Goal: Task Accomplishment & Management: Manage account settings

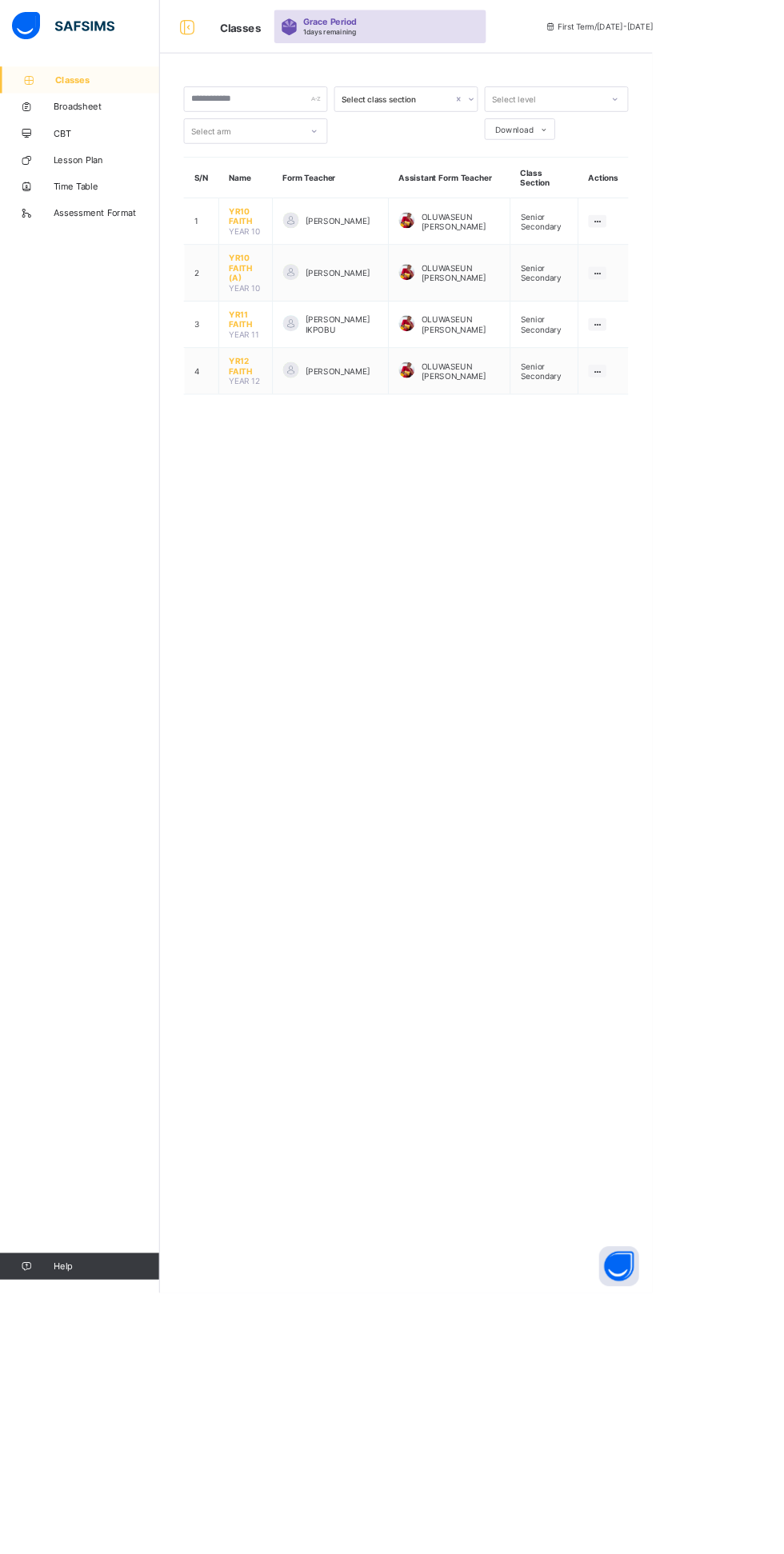
click at [286, 428] on span "YR12 FAITH" at bounding box center [295, 440] width 40 height 24
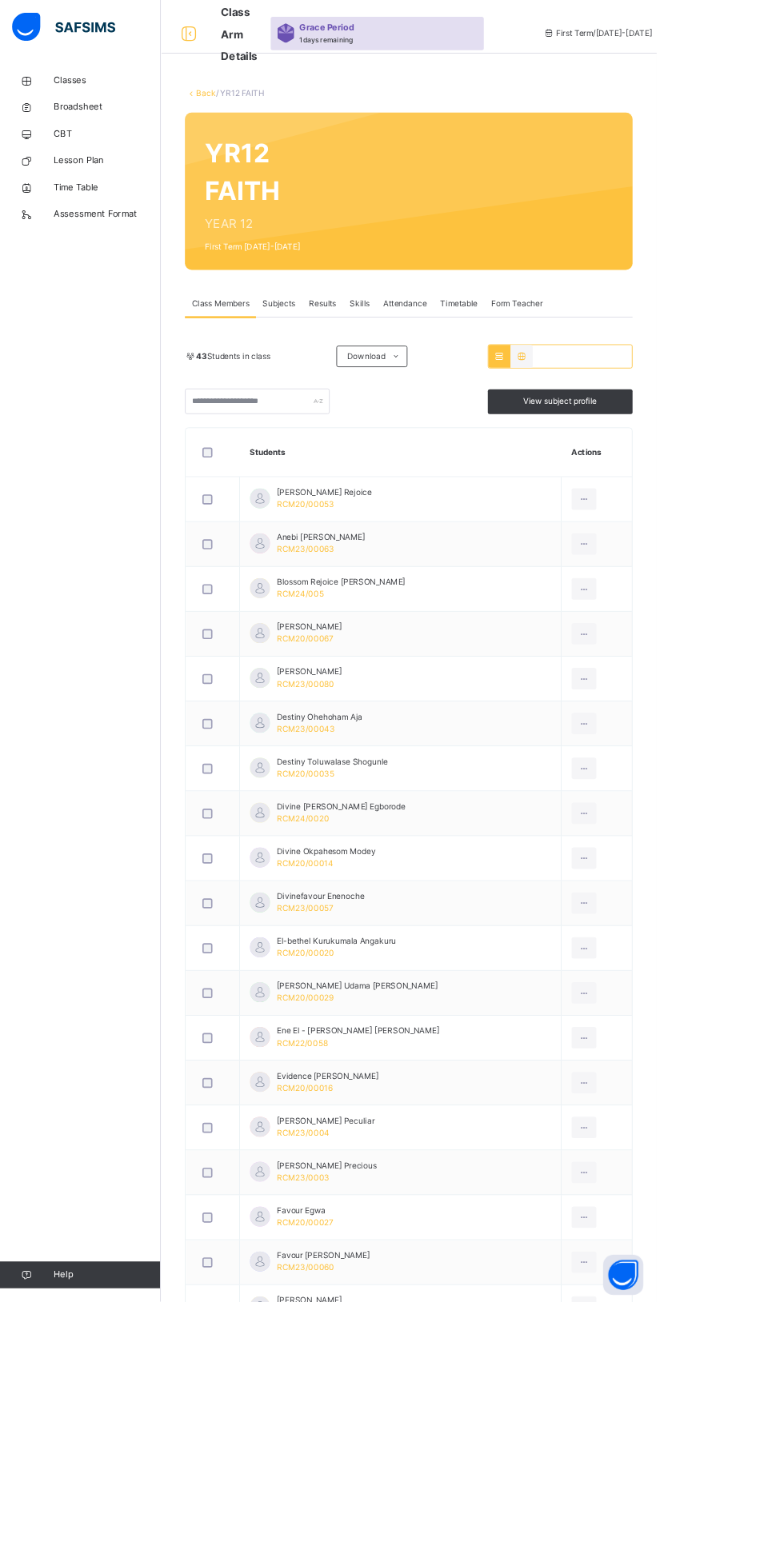
click at [493, 347] on div "Attendance" at bounding box center [483, 362] width 68 height 32
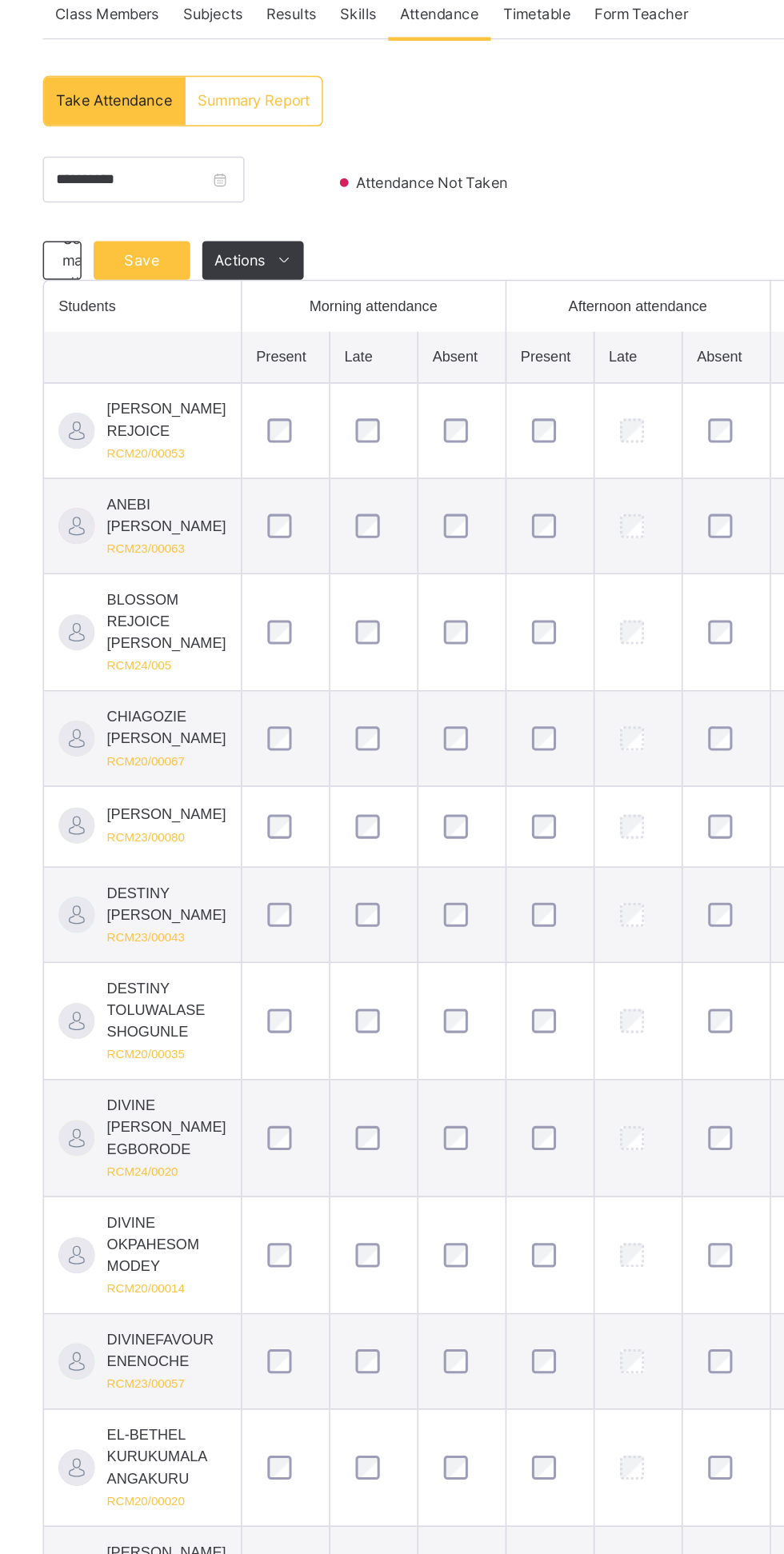
scroll to position [140, 0]
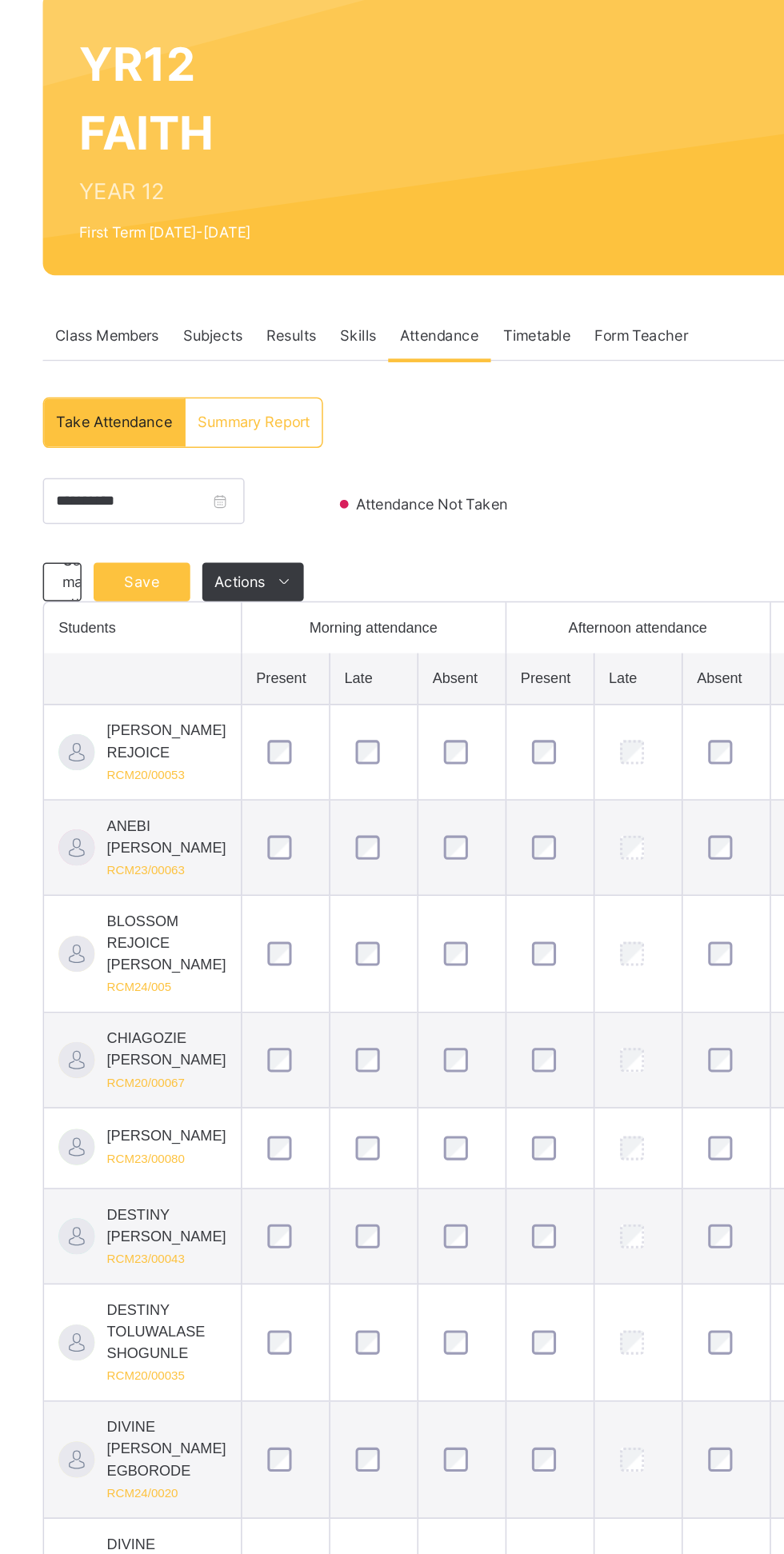
click at [298, 393] on span "Save" at bounding box center [286, 385] width 40 height 15
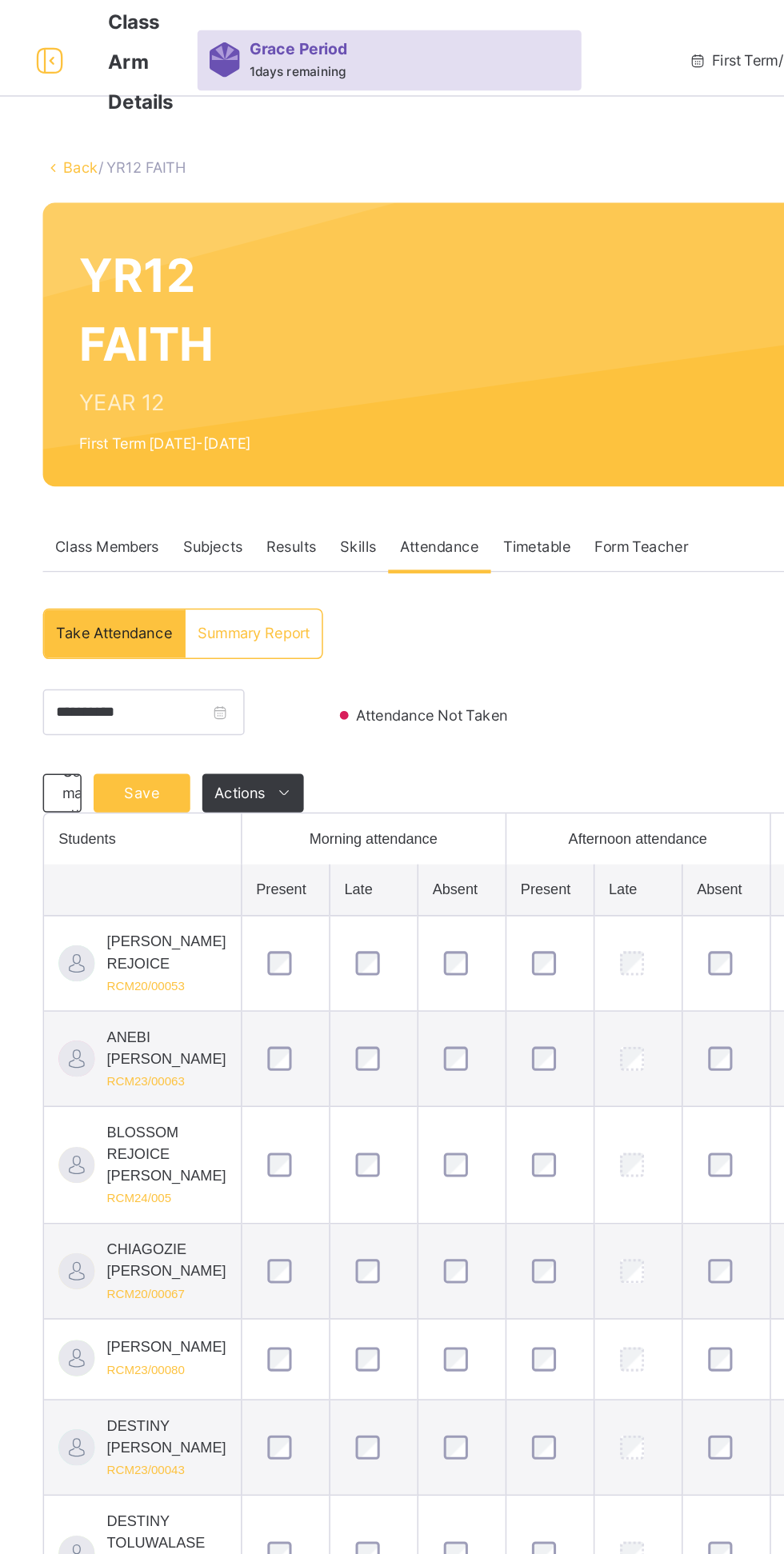
click at [290, 527] on span "Save" at bounding box center [286, 525] width 40 height 15
click at [291, 525] on span "Save" at bounding box center [286, 525] width 40 height 15
click at [294, 529] on span "Save" at bounding box center [286, 525] width 40 height 15
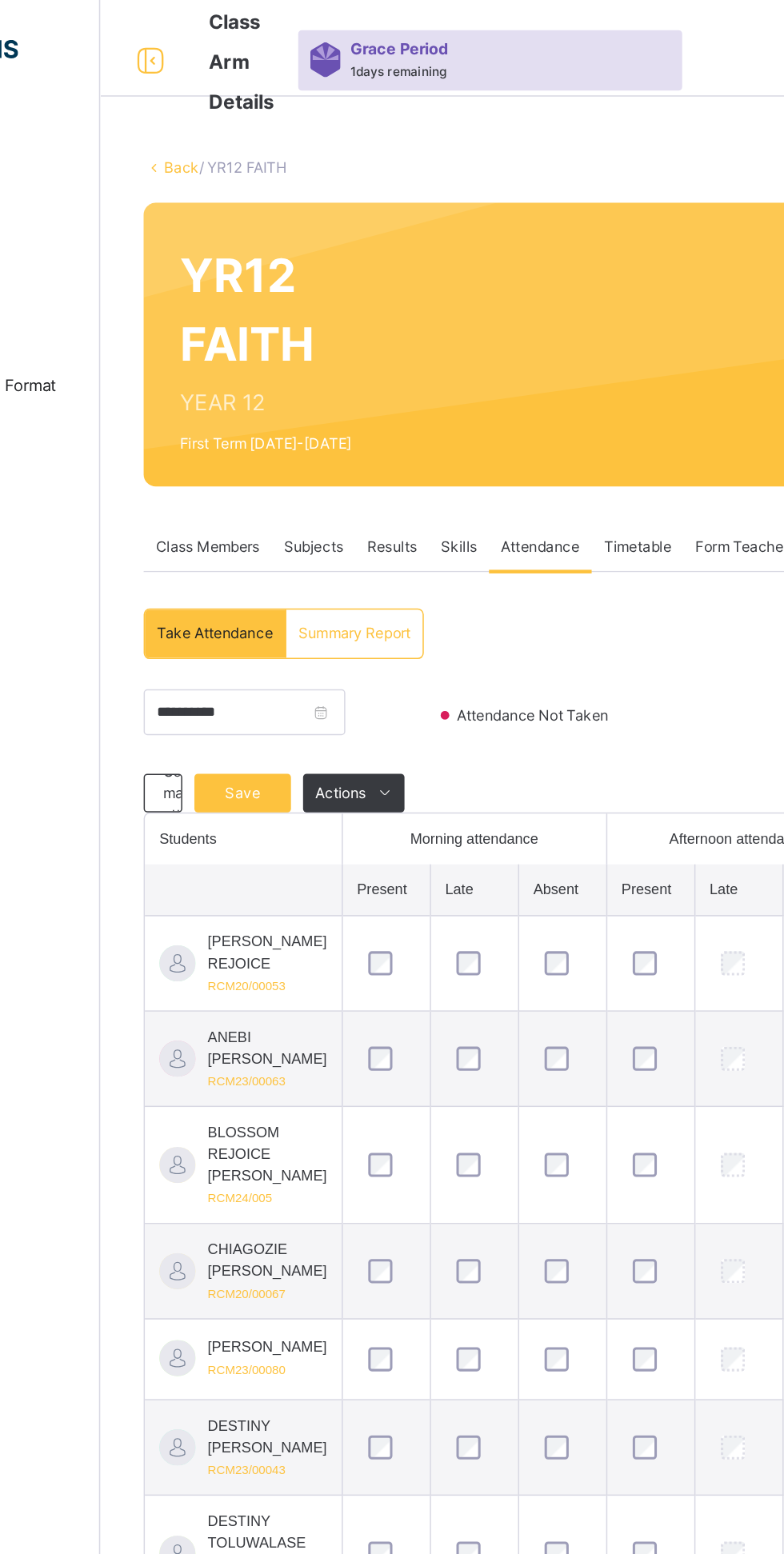
click at [286, 524] on span "Save" at bounding box center [286, 525] width 40 height 15
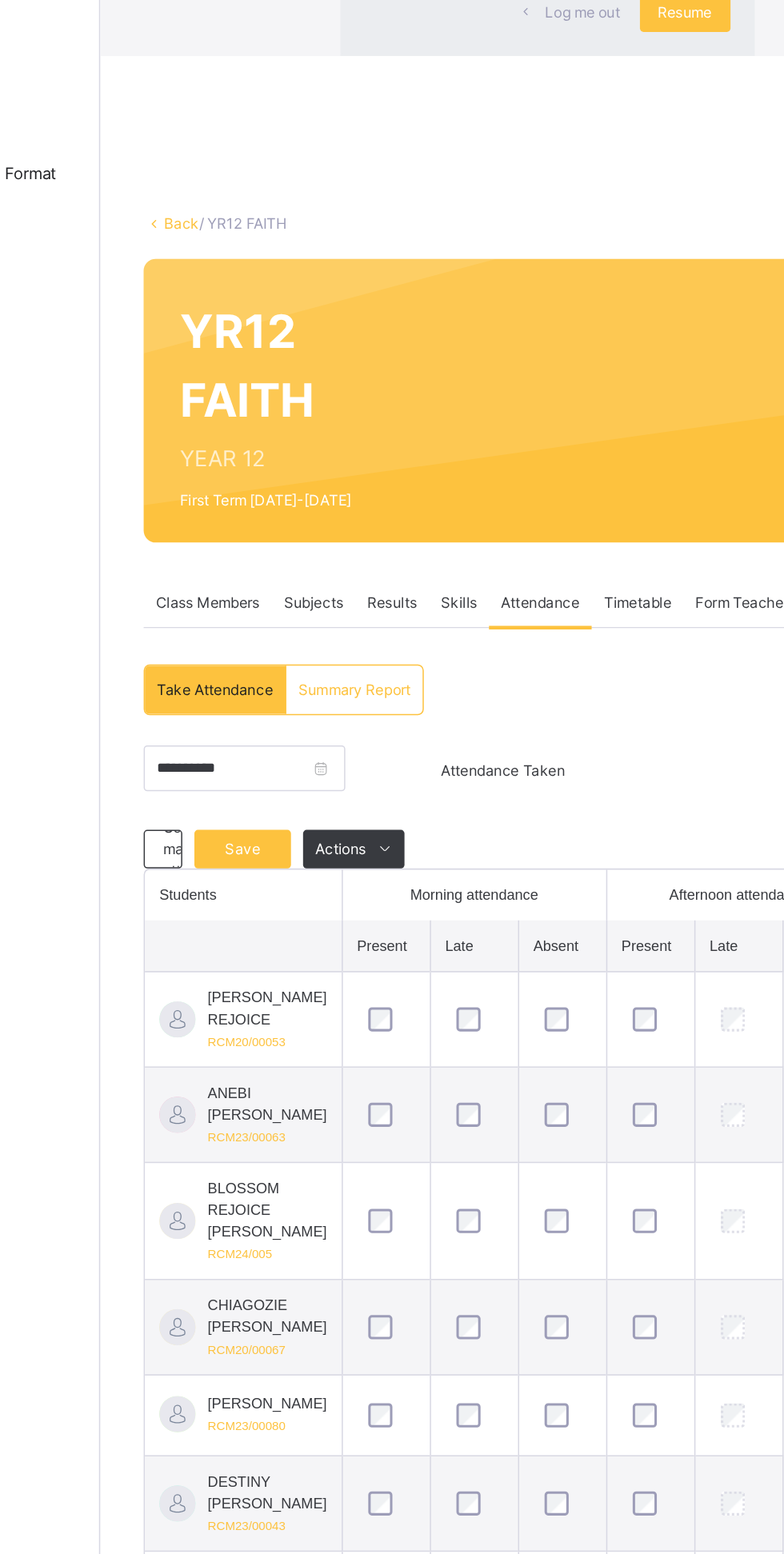
click at [192, 178] on div "× Idle Mode Due to inactivity you would be logged out to the system in the next…" at bounding box center [487, 89] width 591 height 178
click at [507, 178] on div "× Idle Mode Due to inactivity you would be logged out to the system in the next…" at bounding box center [487, 89] width 591 height 178
click at [496, 178] on div "× Idle Mode Due to inactivity you would be logged out to the system in the next…" at bounding box center [487, 89] width 591 height 178
click at [594, 50] on div "×" at bounding box center [602, 32] width 16 height 34
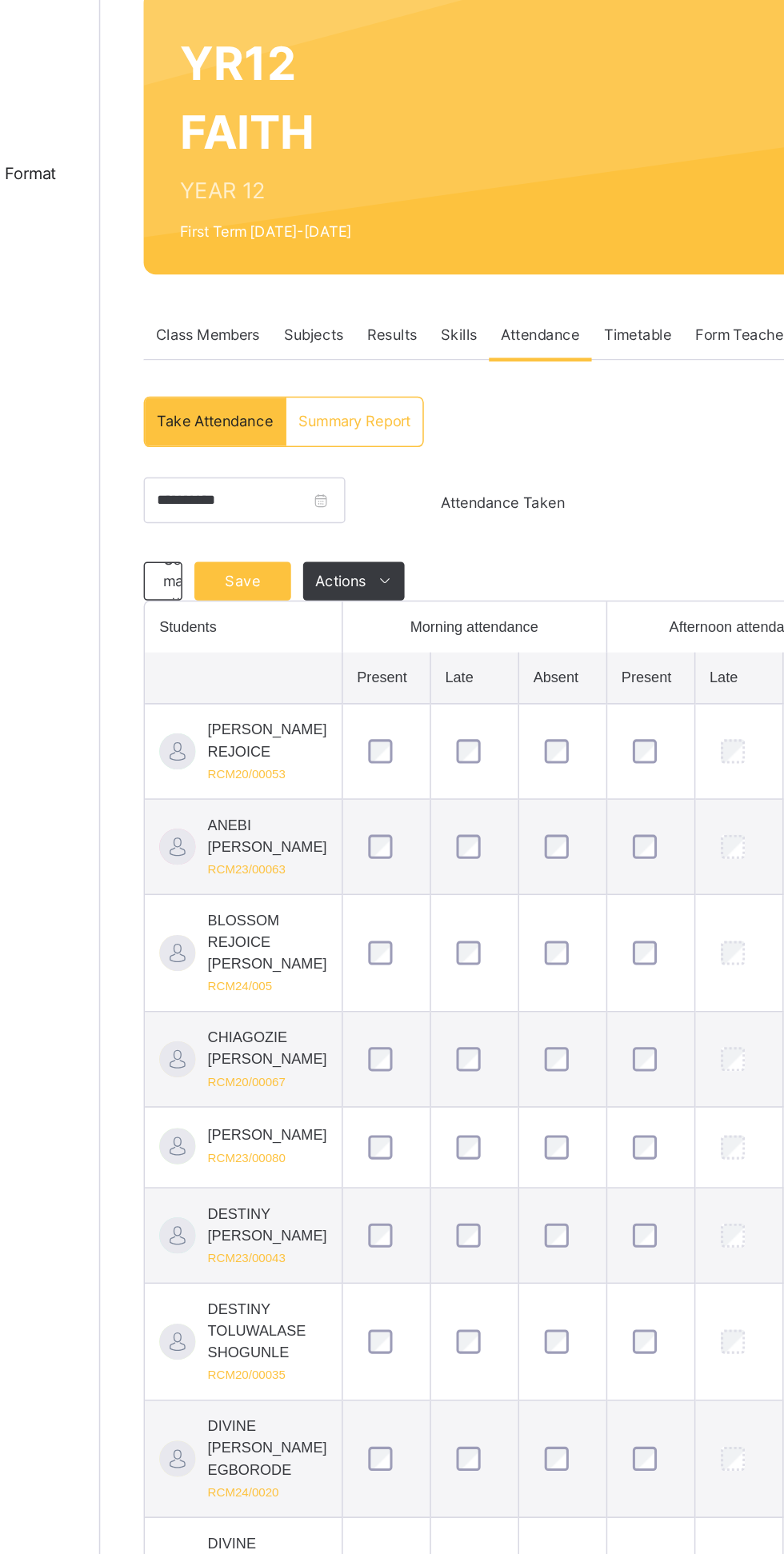
click at [578, 861] on td at bounding box center [556, 843] width 58 height 63
click at [354, 464] on input "**********" at bounding box center [287, 471] width 133 height 30
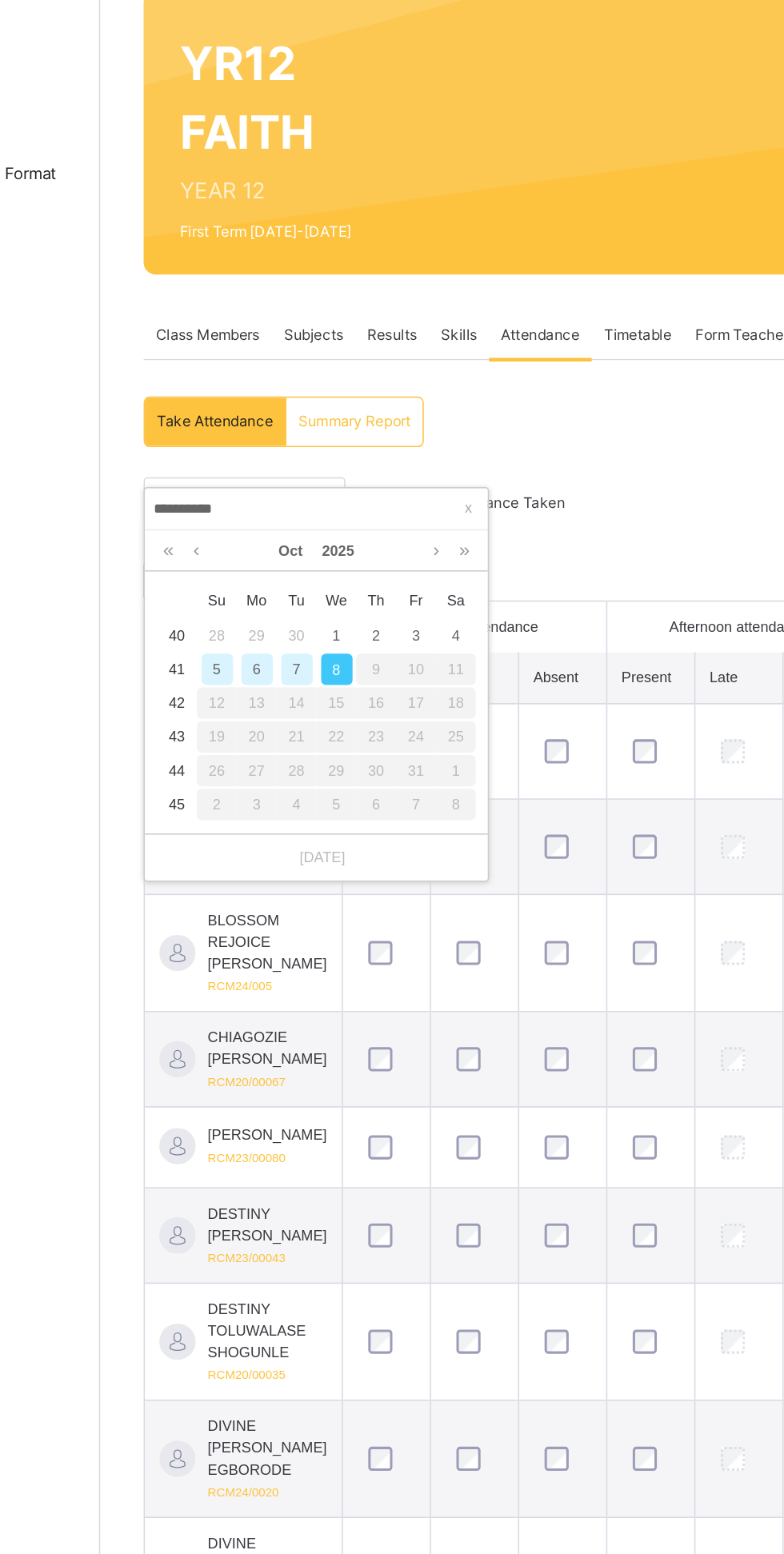
click at [322, 584] on div "7" at bounding box center [322, 584] width 20 height 20
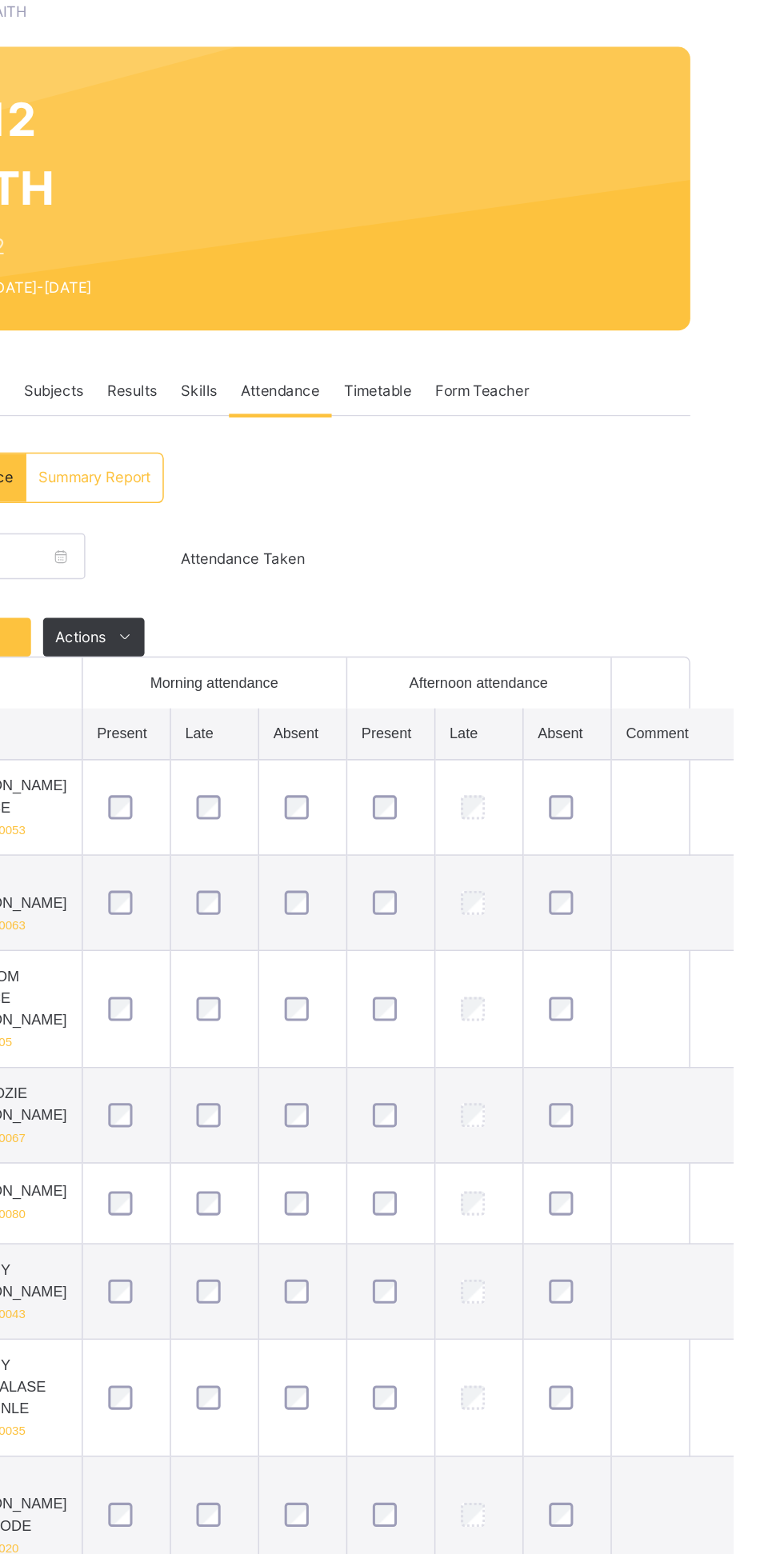
scroll to position [8, 0]
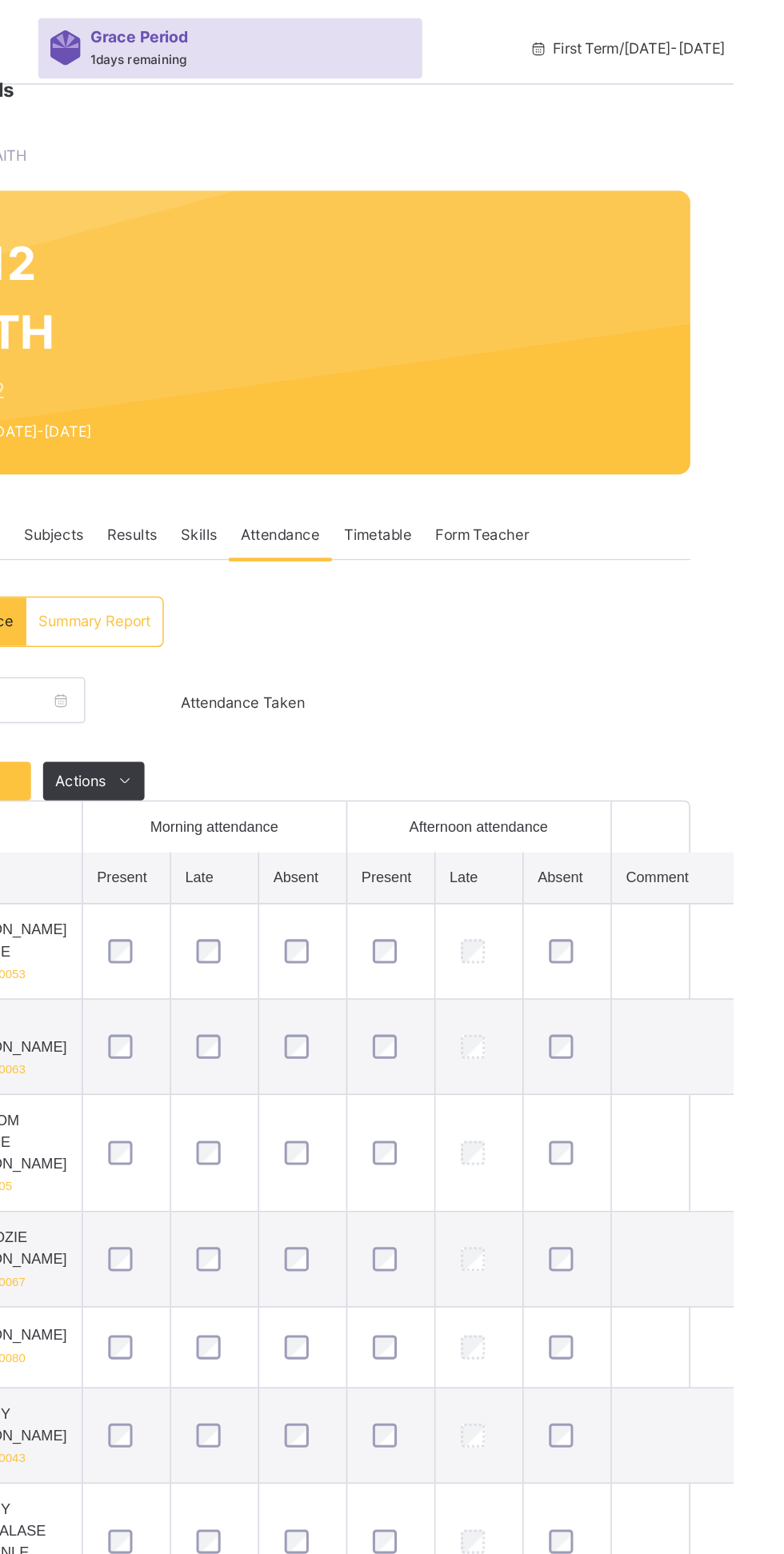
click at [300, 518] on div "Save" at bounding box center [286, 518] width 64 height 25
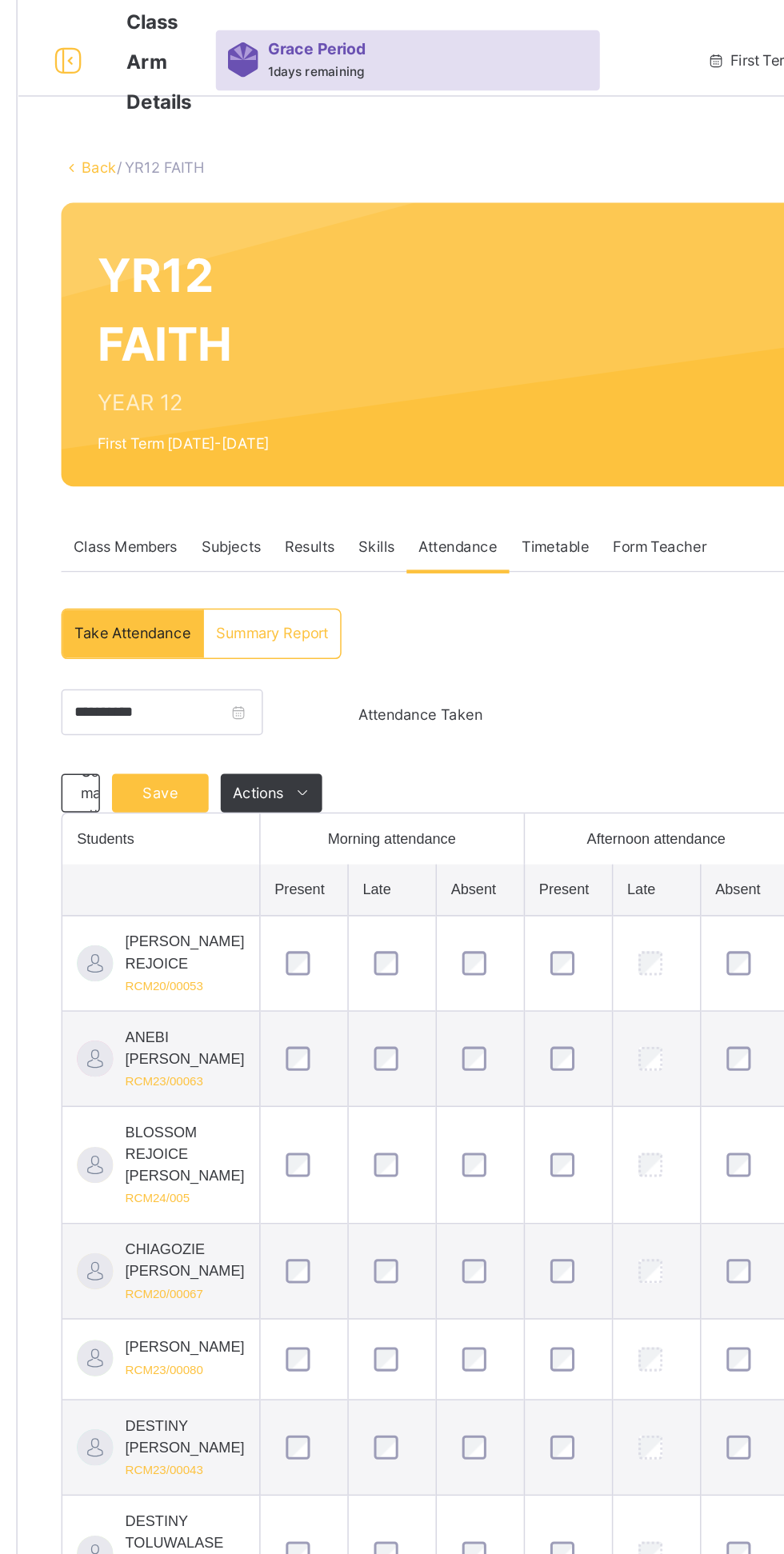
click at [291, 524] on span "Save" at bounding box center [286, 525] width 40 height 15
click at [290, 524] on span "Save" at bounding box center [286, 525] width 40 height 15
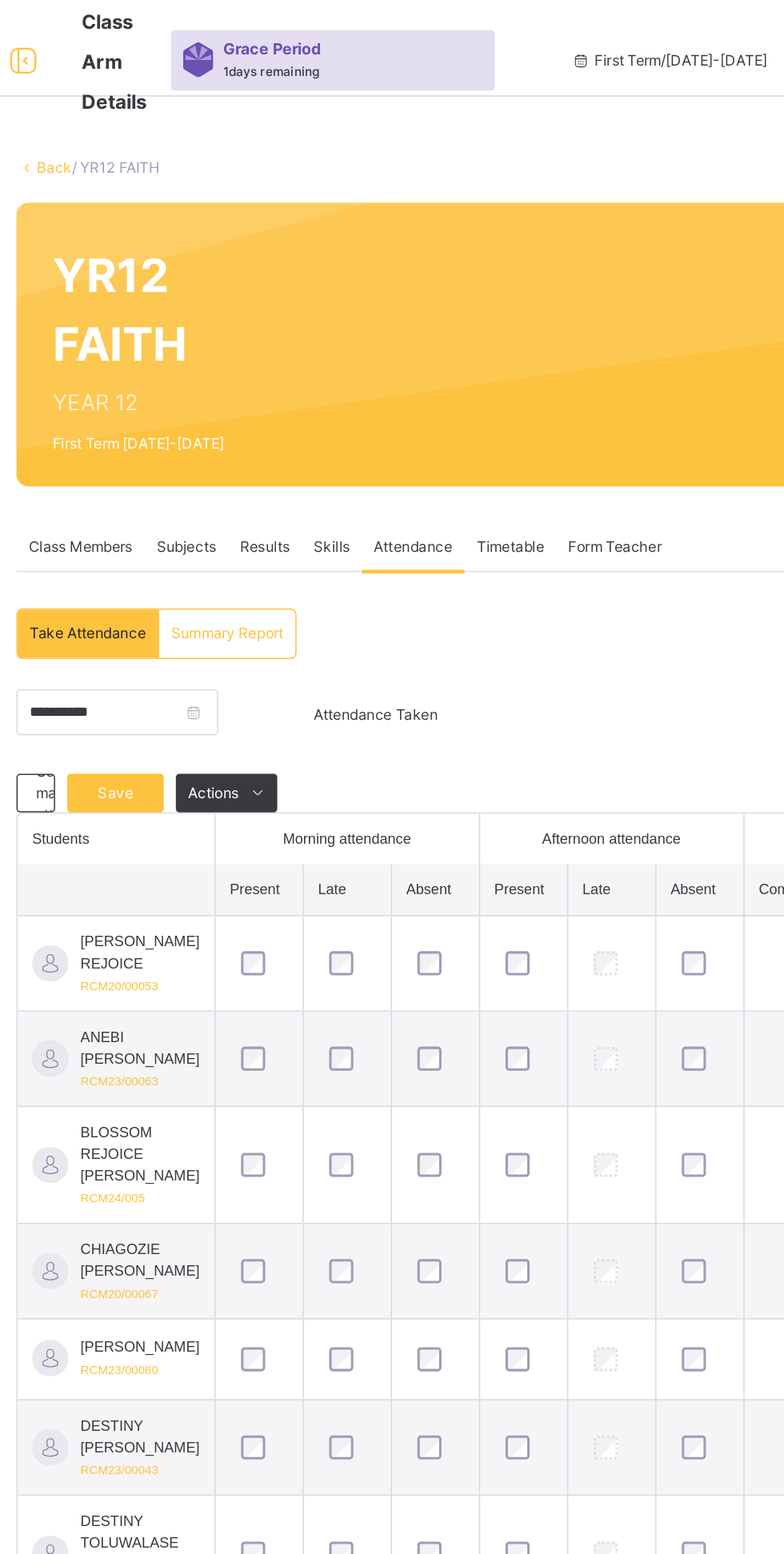
click at [289, 520] on span "Save" at bounding box center [286, 525] width 40 height 15
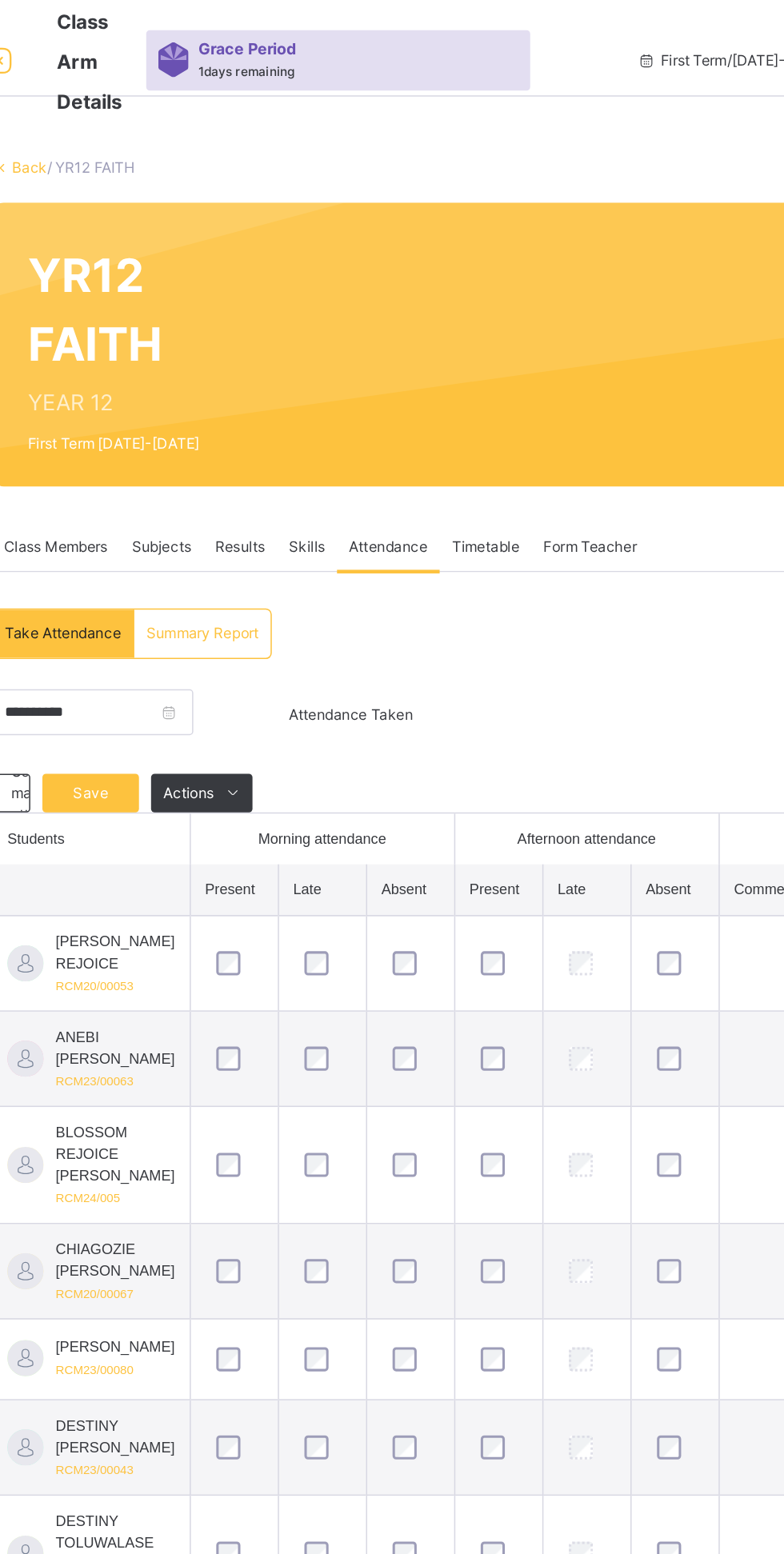
click at [293, 524] on span "Save" at bounding box center [286, 525] width 40 height 15
click at [294, 525] on span "Save" at bounding box center [286, 525] width 40 height 15
click at [289, 524] on span "Save" at bounding box center [286, 525] width 40 height 15
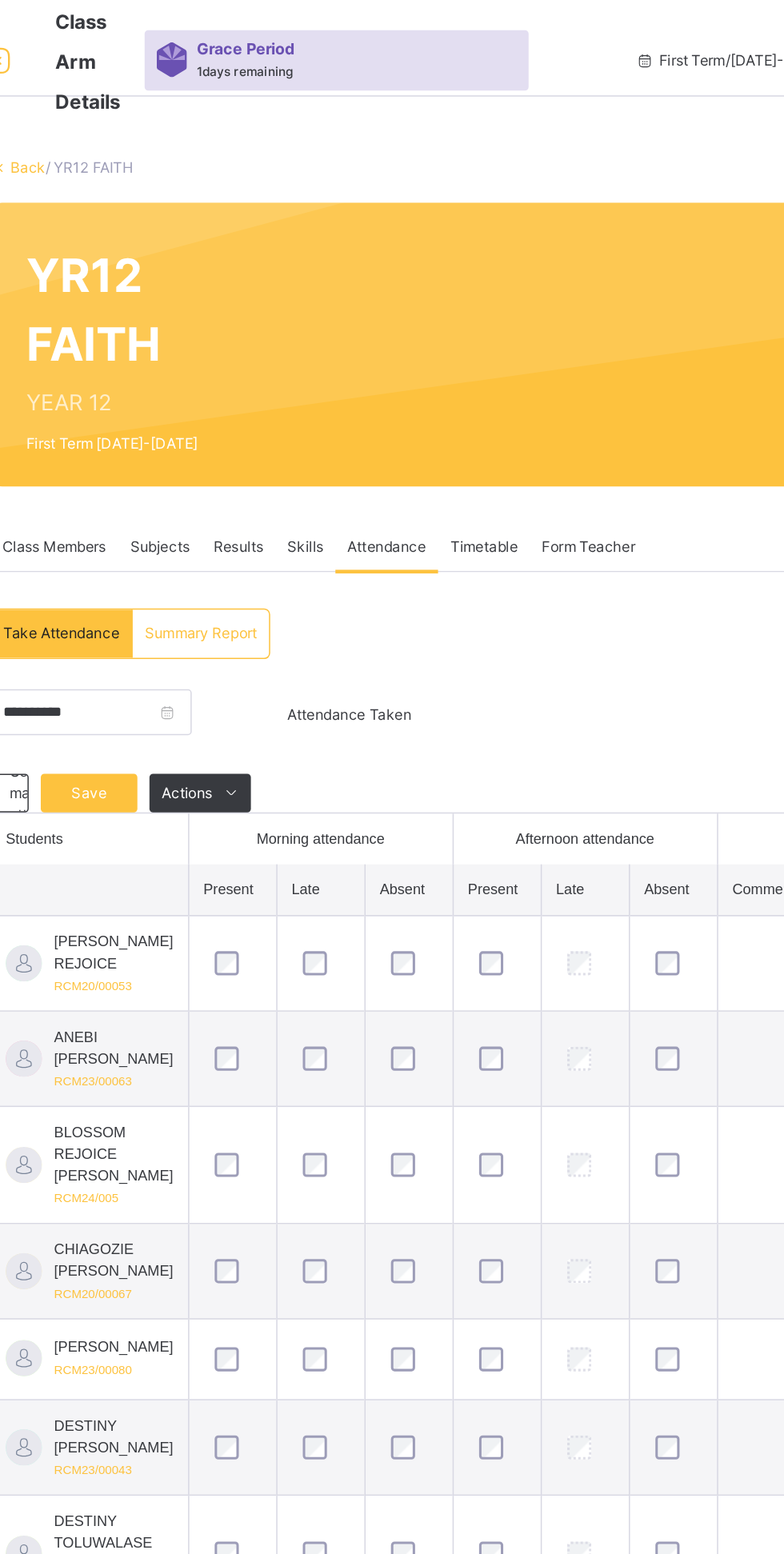
click at [288, 525] on span "Save" at bounding box center [286, 525] width 40 height 15
click at [287, 526] on span "Save" at bounding box center [286, 525] width 40 height 15
click at [291, 524] on span "Save" at bounding box center [286, 525] width 40 height 15
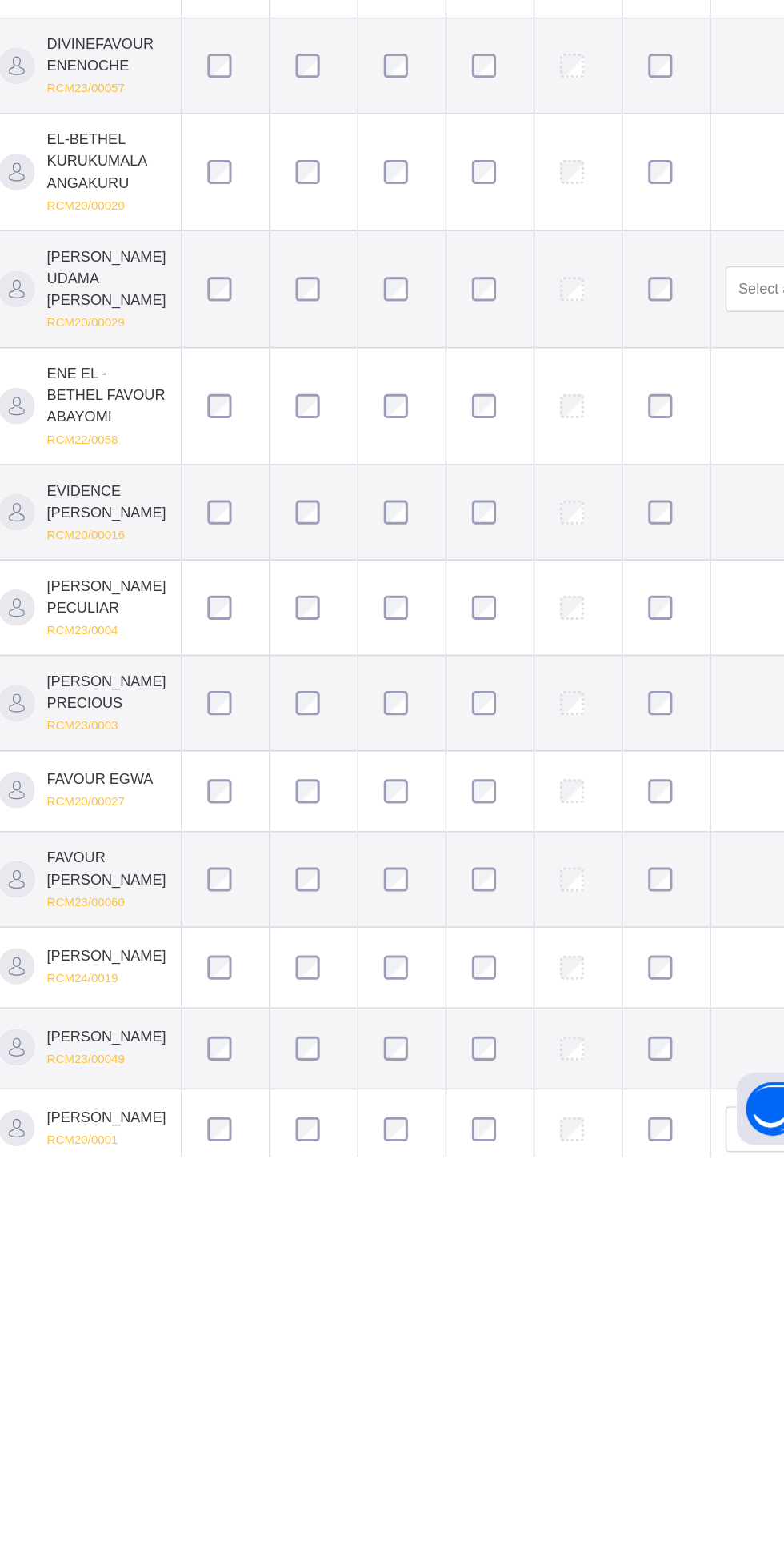
scroll to position [301, 0]
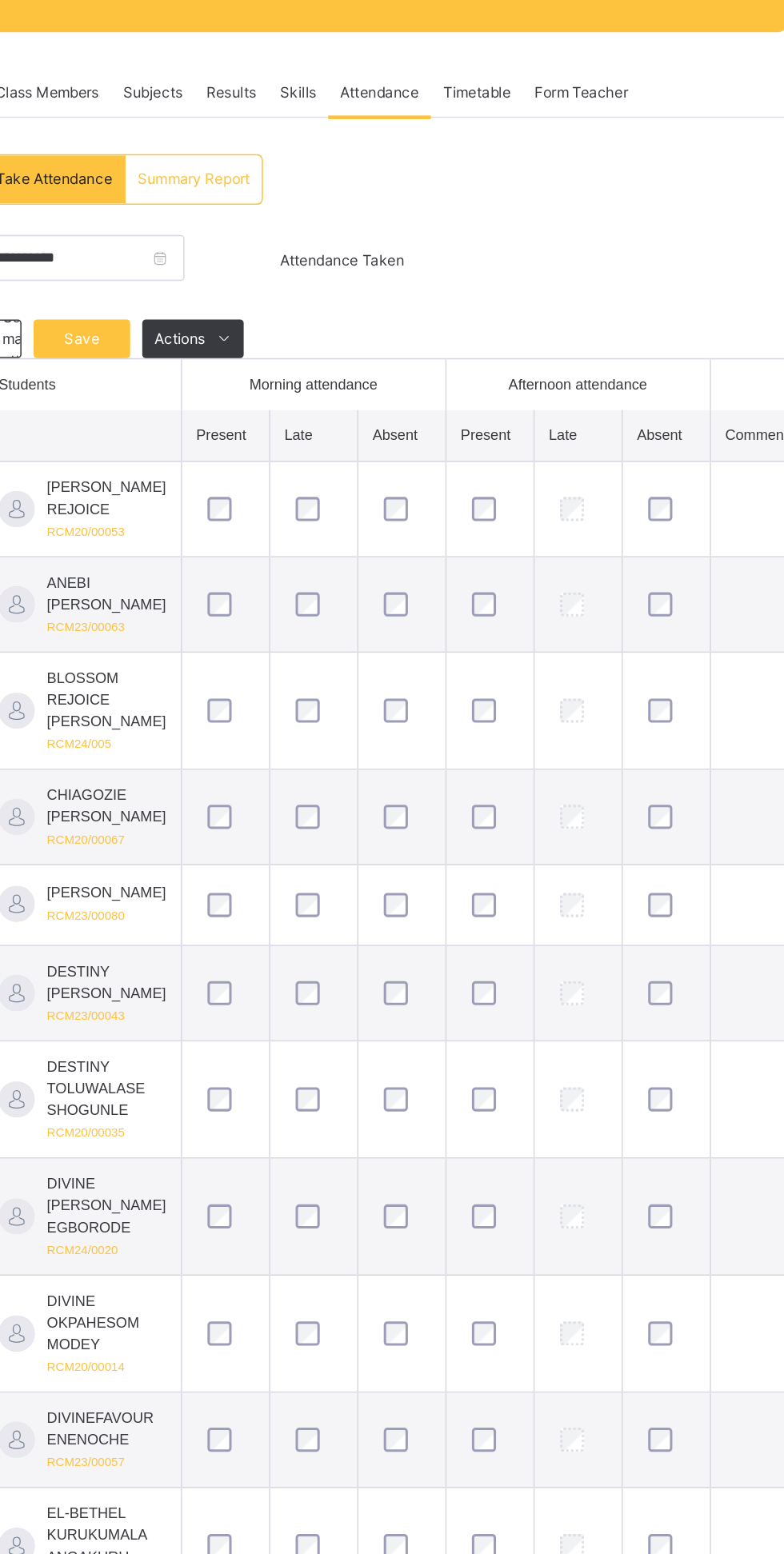
click at [292, 225] on span "Save" at bounding box center [286, 225] width 40 height 15
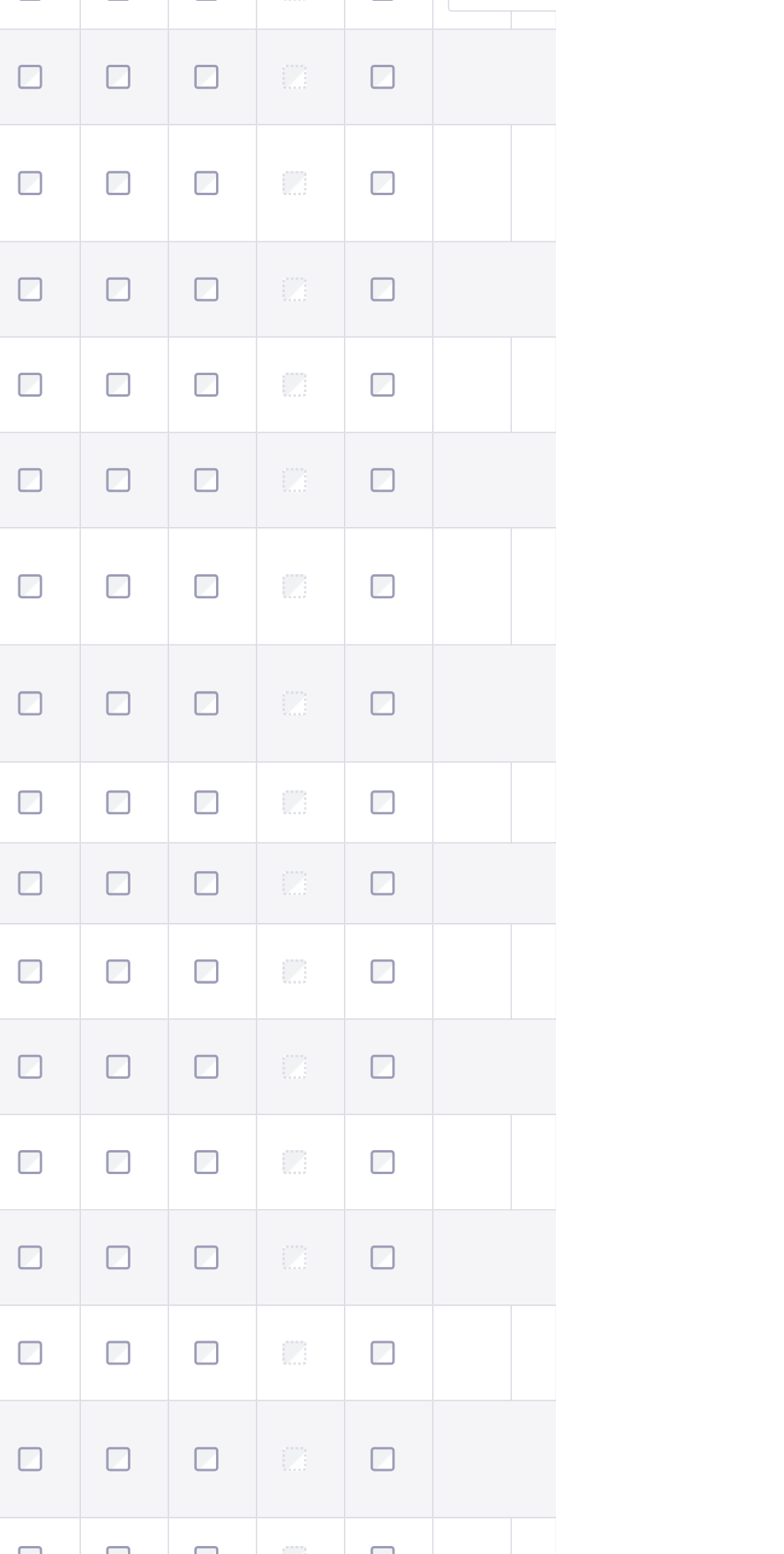
scroll to position [0, 0]
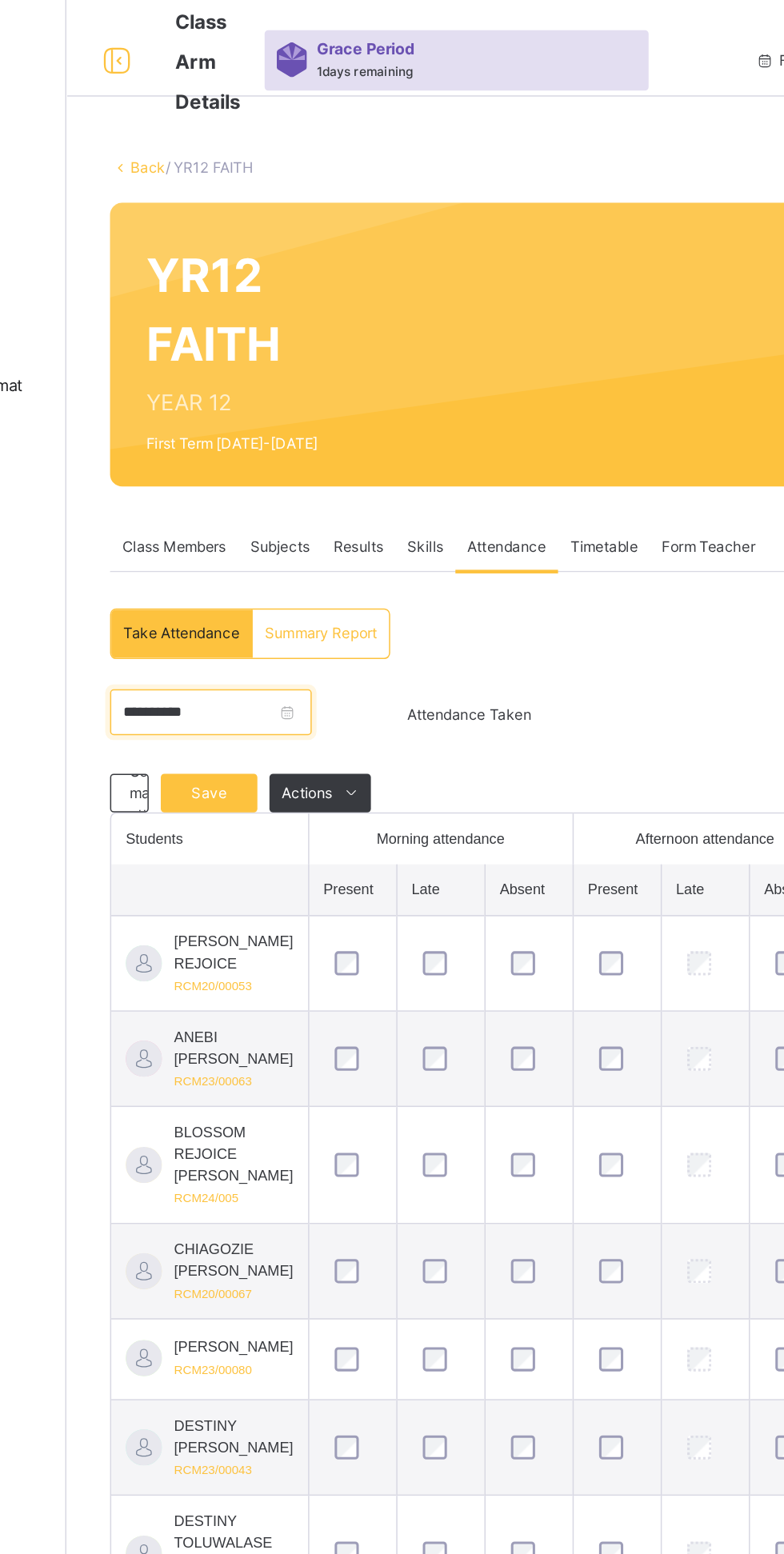
click at [354, 477] on input "**********" at bounding box center [287, 471] width 133 height 30
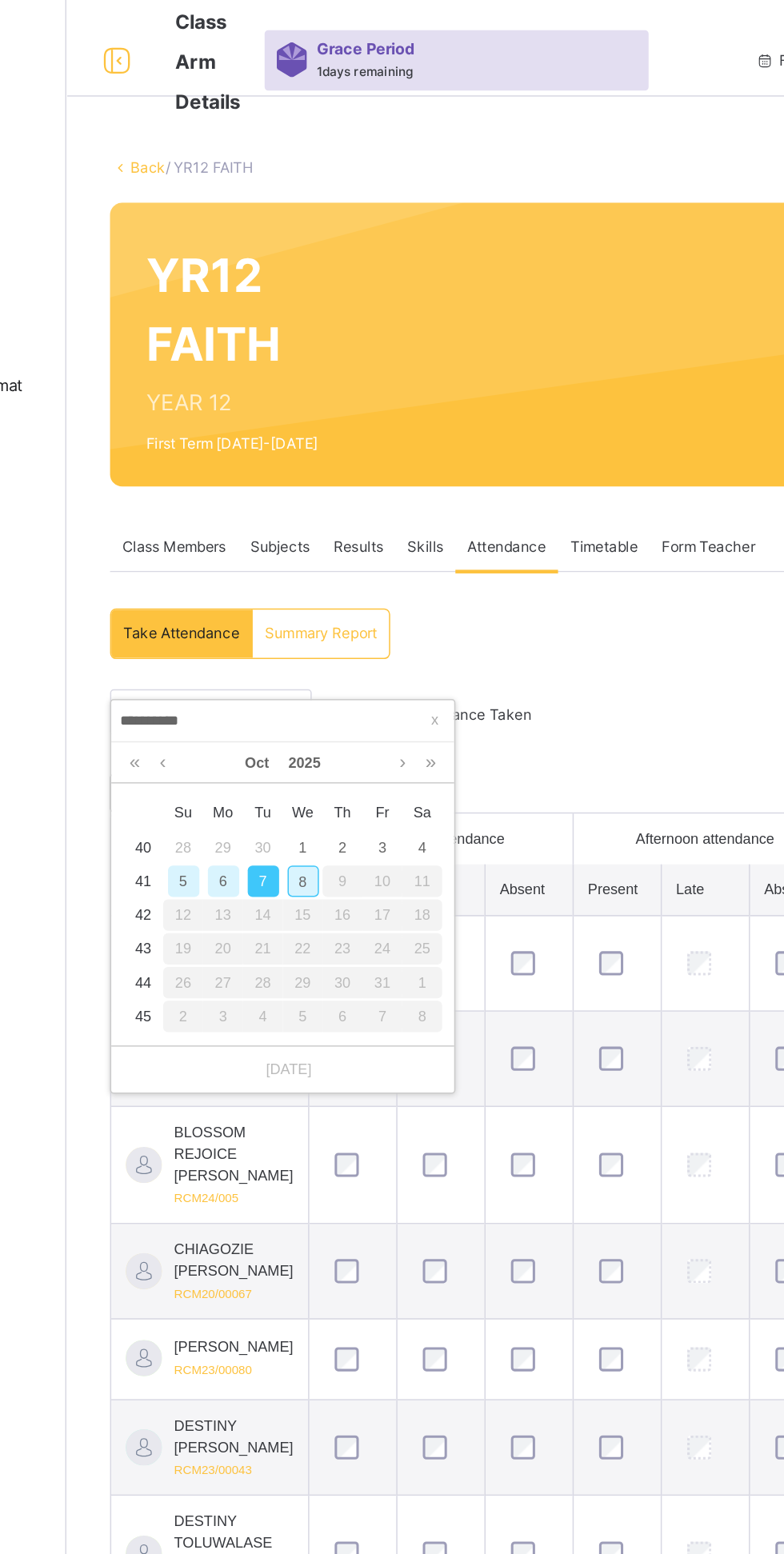
click at [348, 582] on div "8" at bounding box center [348, 584] width 20 height 20
